Goal: Contribute content: Contribute content

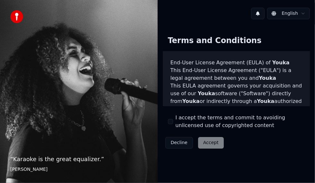
click at [209, 143] on div "Decline Accept" at bounding box center [195, 142] width 64 height 17
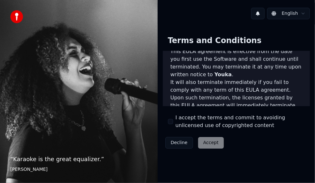
scroll to position [622, 0]
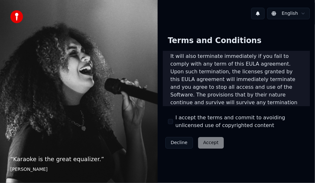
click at [169, 120] on button "I accept the terms and commit to avoiding unlicensed use of copyrighted content" at bounding box center [170, 121] width 5 height 5
click at [208, 141] on button "Accept" at bounding box center [211, 143] width 26 height 12
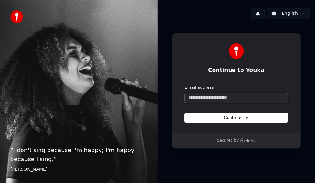
click at [192, 97] on input "Email address" at bounding box center [235, 98] width 103 height 10
click at [236, 117] on span "Continue" at bounding box center [236, 118] width 24 height 6
type input "**********"
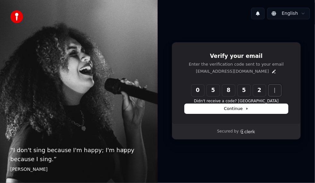
type input "******"
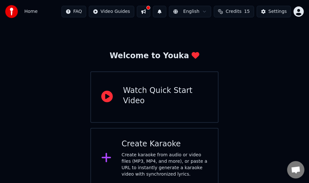
scroll to position [16, 0]
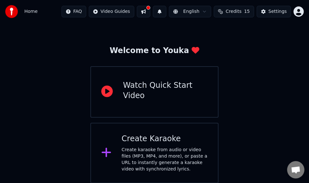
click at [155, 93] on div "Watch Quick Start Video" at bounding box center [165, 90] width 85 height 21
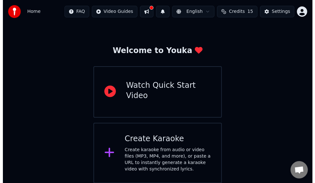
scroll to position [0, 0]
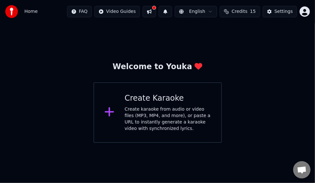
click at [107, 112] on icon at bounding box center [109, 111] width 9 height 9
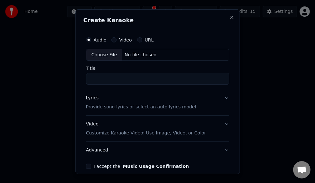
click at [126, 38] on label "Video" at bounding box center [125, 39] width 13 height 4
click at [116, 38] on button "Video" at bounding box center [113, 39] width 5 height 5
click at [103, 55] on div "Choose File" at bounding box center [104, 55] width 36 height 12
type input "**********"
click at [106, 107] on p "Provide song lyrics or select an auto lyrics model" at bounding box center [141, 107] width 110 height 6
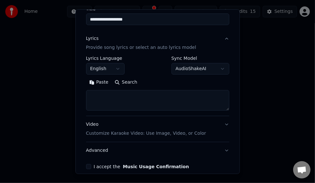
scroll to position [64, 0]
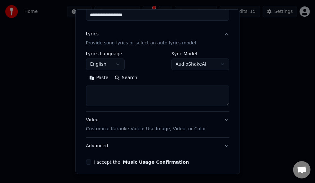
click at [98, 91] on textarea at bounding box center [157, 95] width 143 height 21
click at [99, 76] on button "Paste" at bounding box center [99, 77] width 26 height 10
type textarea "**********"
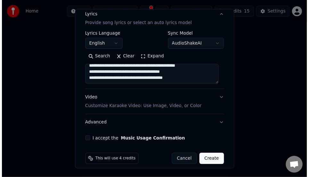
scroll to position [89, 0]
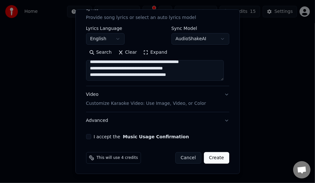
click at [212, 156] on button "Create" at bounding box center [216, 158] width 25 height 12
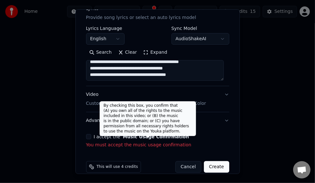
click at [168, 134] on button "Music Usage Confirmation" at bounding box center [156, 136] width 66 height 4
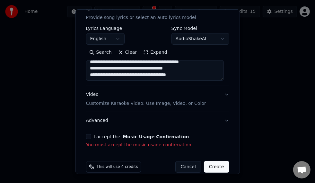
click at [165, 138] on button "Music Usage Confirmation" at bounding box center [156, 136] width 66 height 4
click at [89, 136] on button "I accept the Music Usage Confirmation" at bounding box center [88, 136] width 5 height 5
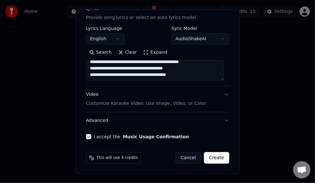
click at [210, 156] on button "Create" at bounding box center [216, 158] width 25 height 12
